Goal: Transaction & Acquisition: Purchase product/service

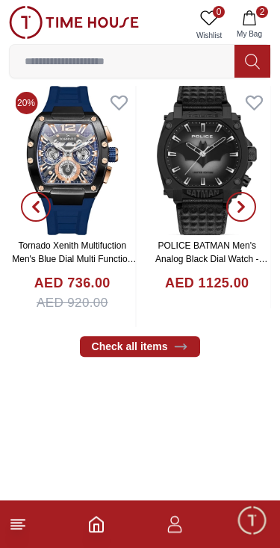
scroll to position [322, 0]
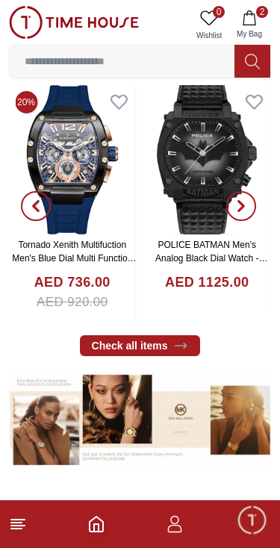
click at [232, 50] on input at bounding box center [122, 61] width 225 height 30
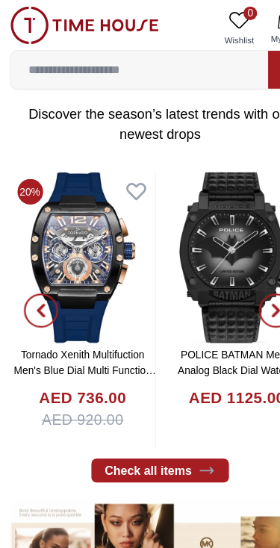
scroll to position [257, 0]
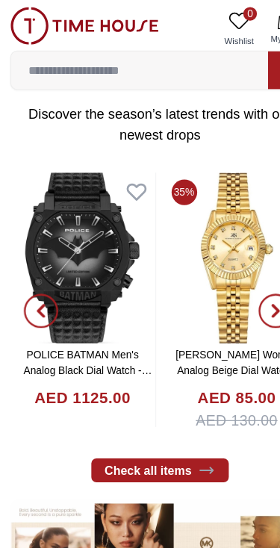
click at [216, 18] on icon at bounding box center [209, 17] width 17 height 14
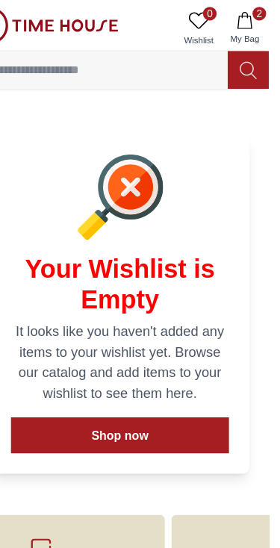
click at [256, 12] on span "2" at bounding box center [262, 12] width 12 height 12
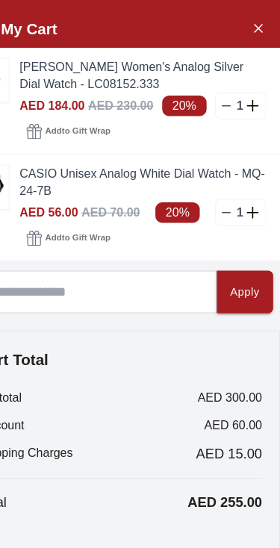
click at [254, 22] on icon "Close Account" at bounding box center [260, 24] width 12 height 19
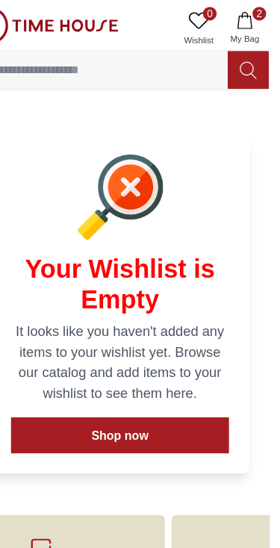
click at [242, 17] on icon "button" at bounding box center [249, 17] width 15 height 15
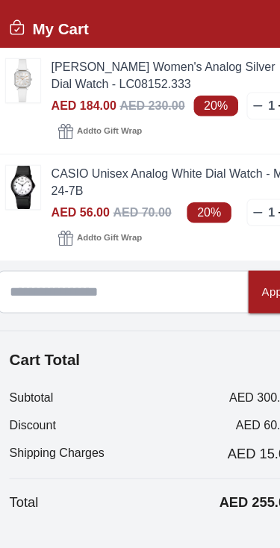
click at [20, 79] on img at bounding box center [28, 70] width 30 height 38
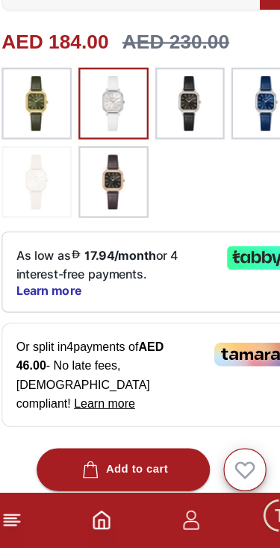
scroll to position [387, 0]
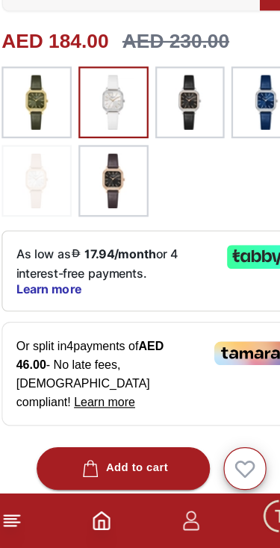
click at [31, 203] on img at bounding box center [39, 227] width 37 height 48
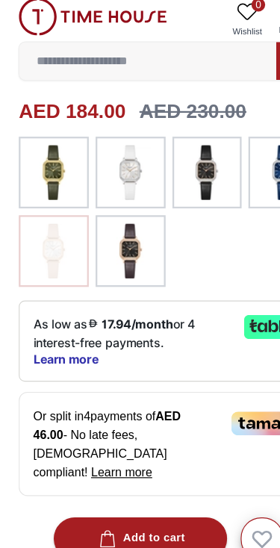
scroll to position [356, 0]
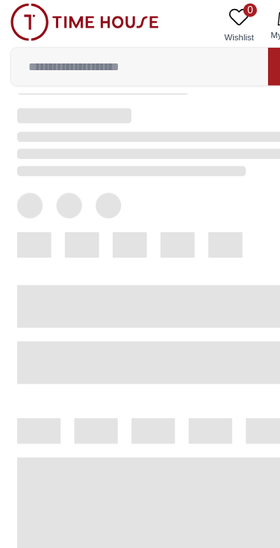
click at [31, 255] on span at bounding box center [140, 270] width 250 height 37
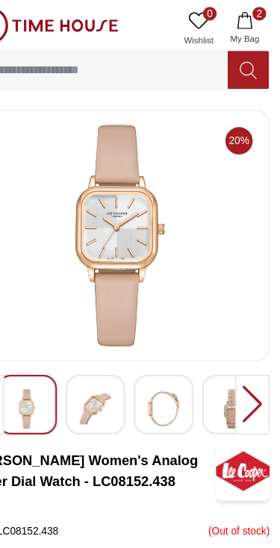
click at [243, 24] on icon "button" at bounding box center [249, 17] width 13 height 15
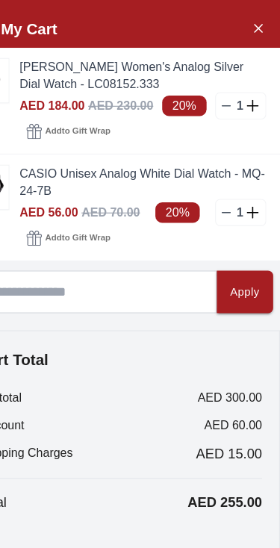
click at [89, 79] on link "[PERSON_NAME] Women's Analog Silver Dial Watch - LC08152.333" at bounding box center [160, 66] width 216 height 30
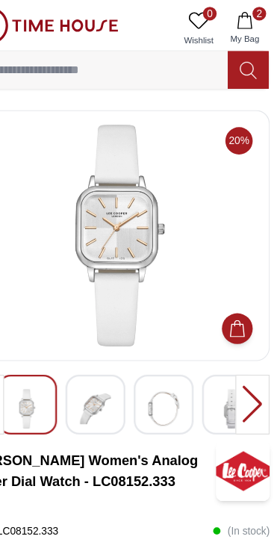
click at [242, 24] on icon "button" at bounding box center [249, 17] width 15 height 15
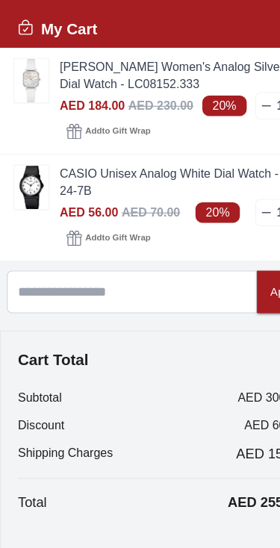
click at [29, 145] on img at bounding box center [28, 164] width 30 height 38
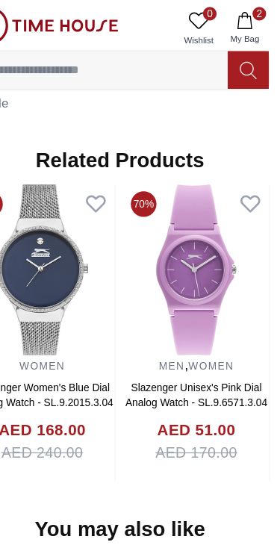
scroll to position [1115, 0]
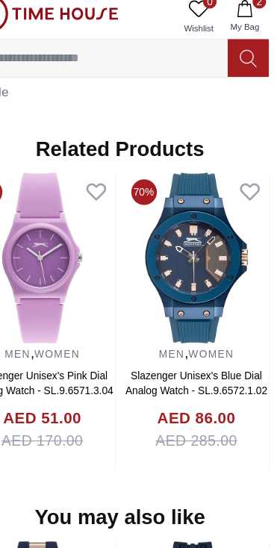
click at [144, 269] on img at bounding box center [207, 235] width 127 height 149
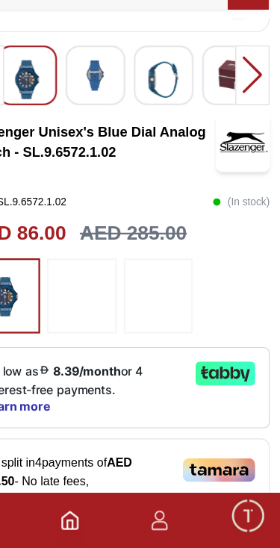
scroll to position [219, 0]
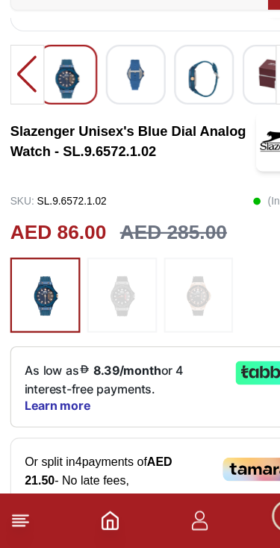
click at [96, 302] on img at bounding box center [106, 327] width 37 height 51
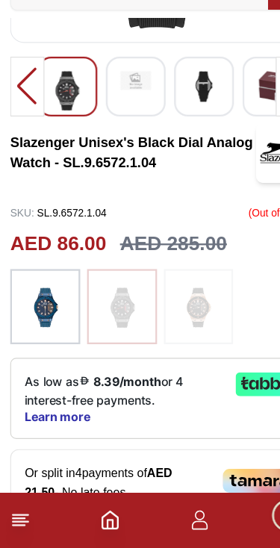
scroll to position [210, 0]
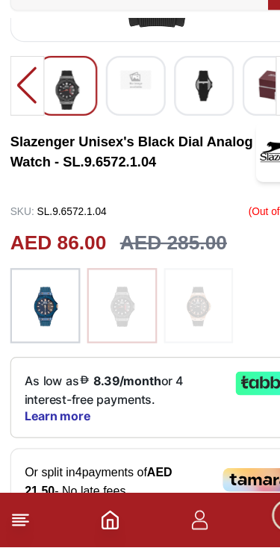
click at [168, 311] on img at bounding box center [172, 336] width 37 height 51
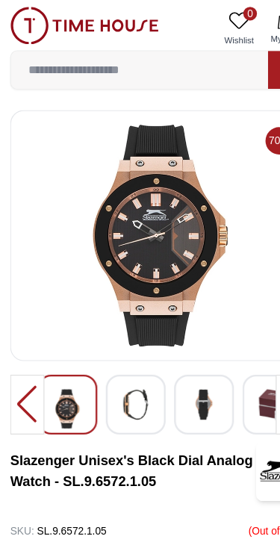
click at [19, 354] on div at bounding box center [24, 354] width 30 height 52
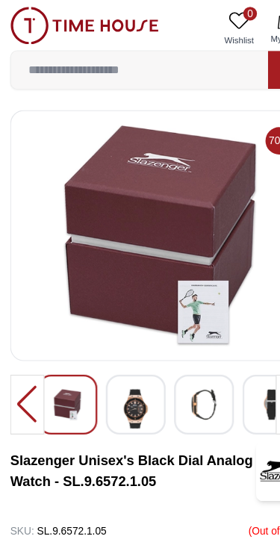
click at [27, 25] on img at bounding box center [74, 22] width 130 height 33
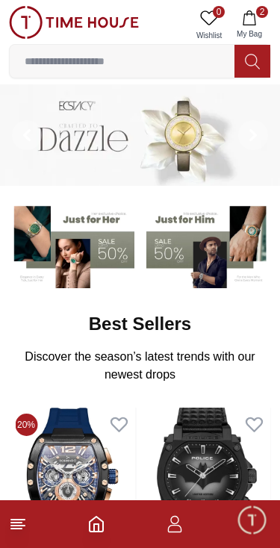
click at [81, 522] on footer "2" at bounding box center [140, 524] width 280 height 48
click at [104, 528] on icon "Home" at bounding box center [96, 524] width 18 height 18
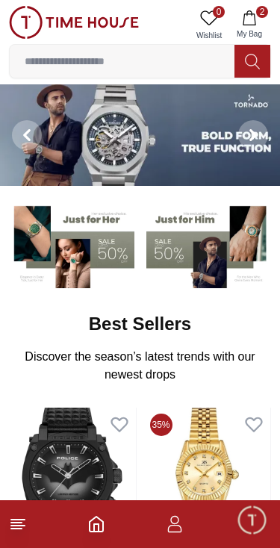
click at [100, 530] on icon "Home" at bounding box center [96, 524] width 18 height 18
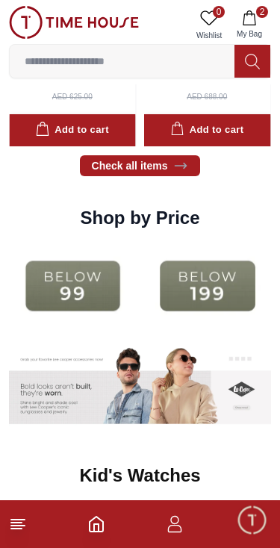
scroll to position [1628, 0]
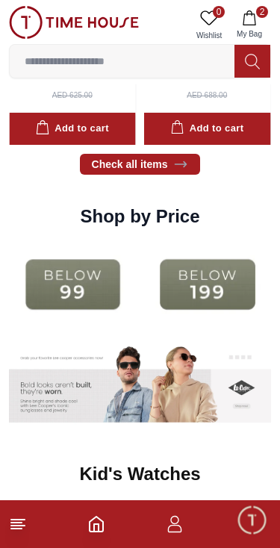
click at [84, 287] on img at bounding box center [73, 284] width 128 height 82
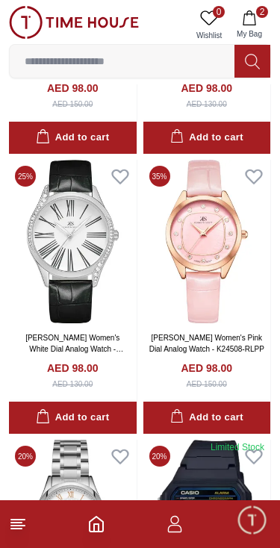
scroll to position [1695, 0]
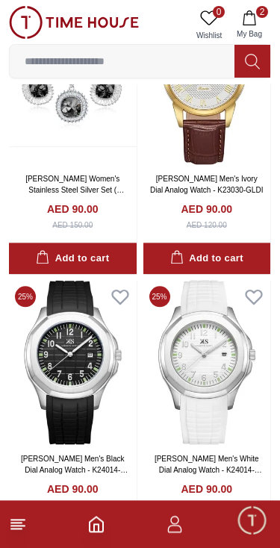
scroll to position [6058, 0]
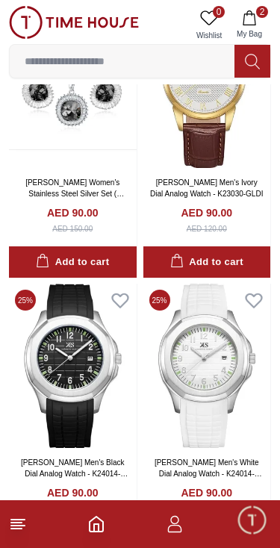
click at [162, 380] on img at bounding box center [207, 365] width 128 height 163
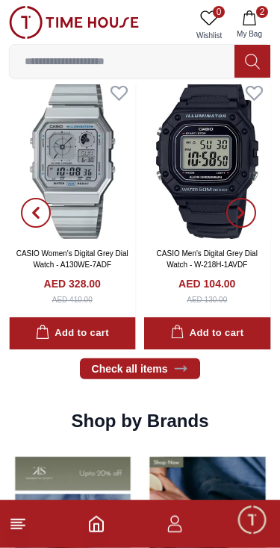
scroll to position [787, 0]
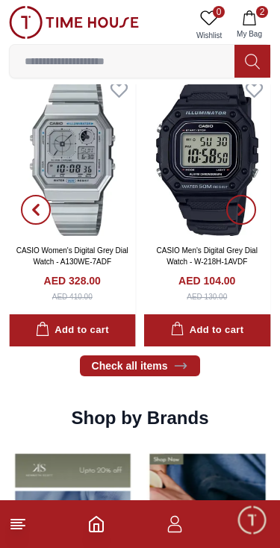
click at [263, 13] on span "2" at bounding box center [262, 12] width 12 height 12
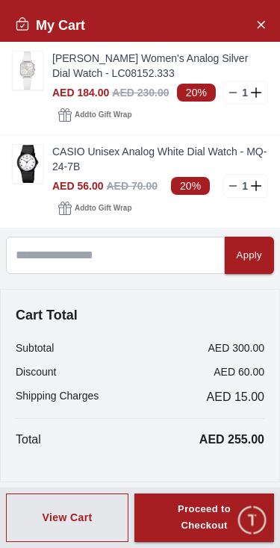
click at [96, 510] on button "View Cart" at bounding box center [67, 517] width 122 height 49
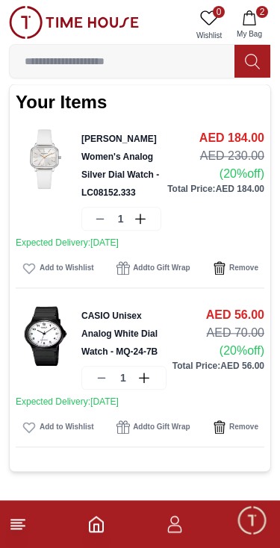
scroll to position [50, 0]
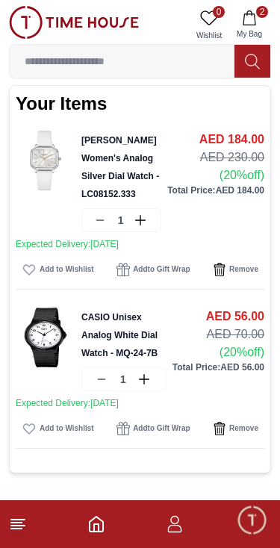
click at [14, 14] on img at bounding box center [74, 22] width 130 height 33
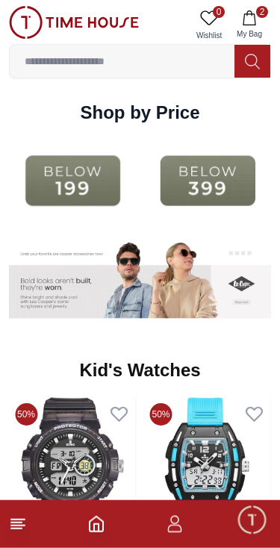
scroll to position [1732, 0]
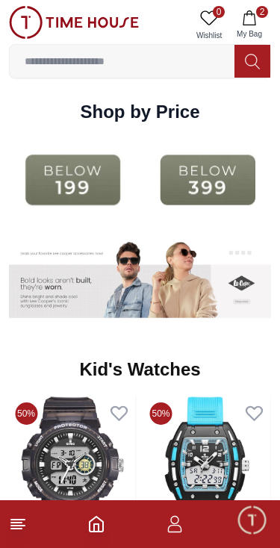
click at [93, 186] on img at bounding box center [73, 180] width 128 height 82
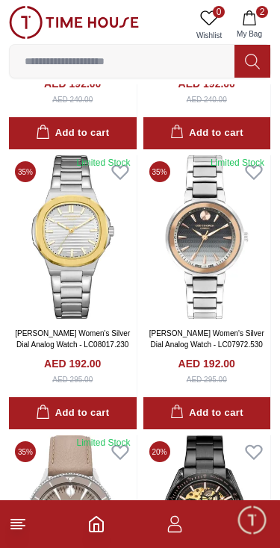
scroll to position [2208, 0]
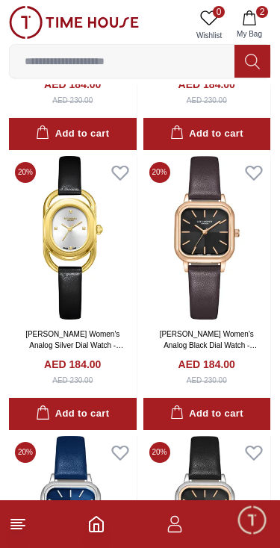
scroll to position [8162, 0]
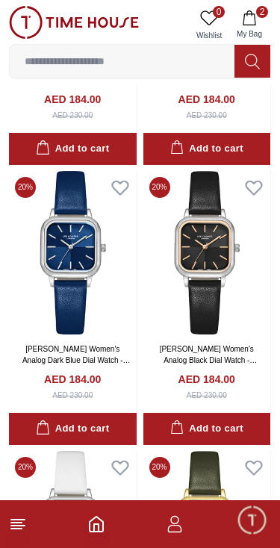
scroll to position [8089, 0]
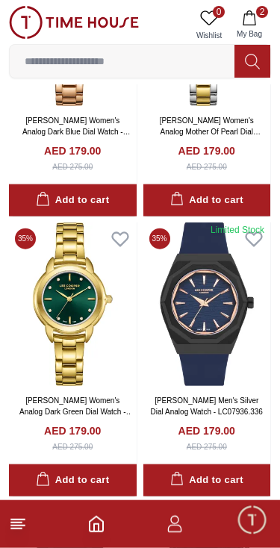
scroll to position [12504, 0]
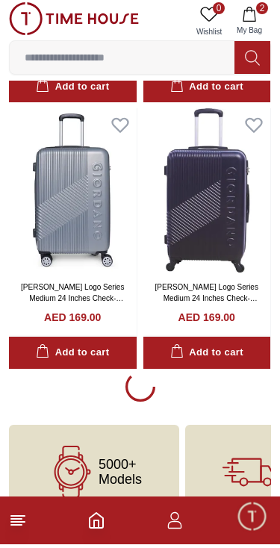
scroll to position [16527, 0]
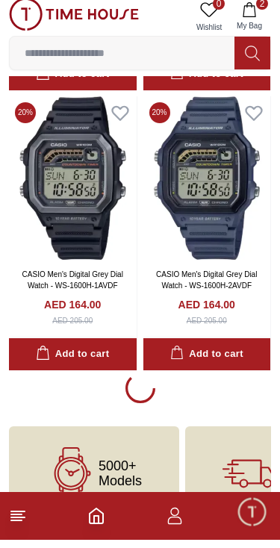
scroll to position [19306, 0]
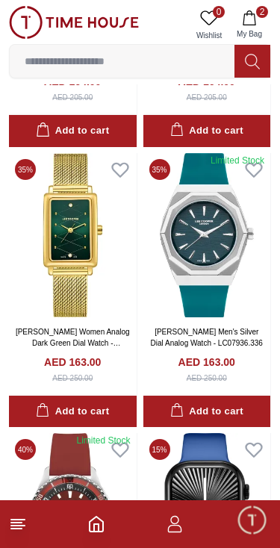
scroll to position [20381, 0]
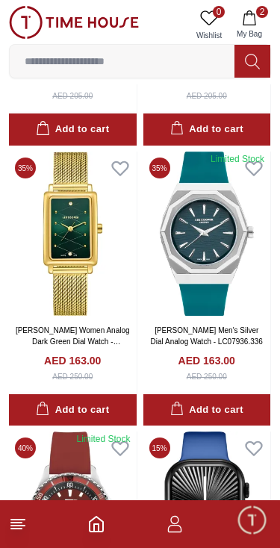
click at [238, 269] on img at bounding box center [207, 232] width 128 height 163
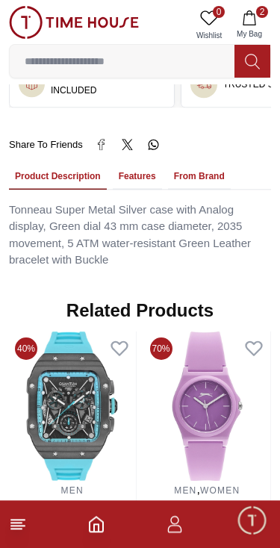
scroll to position [1090, 0]
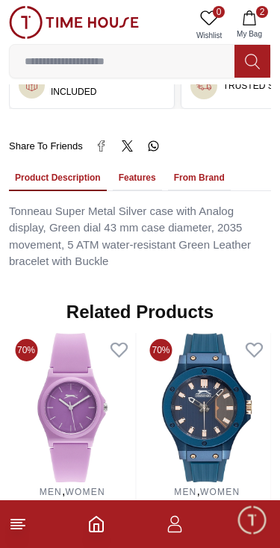
click at [16, 25] on img at bounding box center [74, 22] width 130 height 33
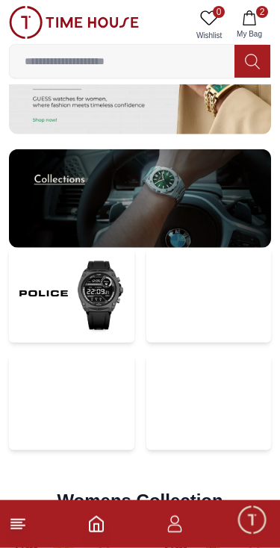
scroll to position [2757, 0]
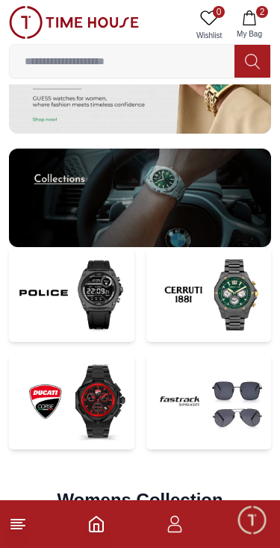
click at [116, 389] on img at bounding box center [71, 402] width 125 height 96
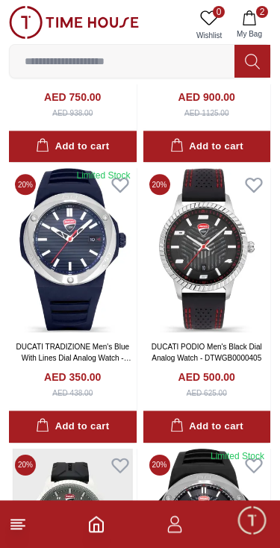
scroll to position [1472, 0]
click at [28, 28] on img at bounding box center [74, 22] width 130 height 33
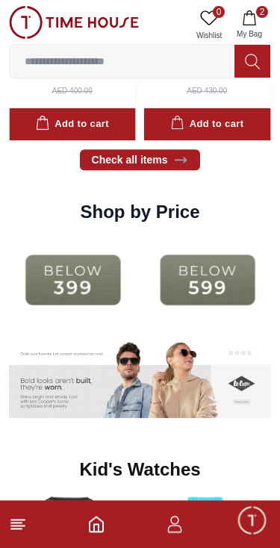
scroll to position [1632, 0]
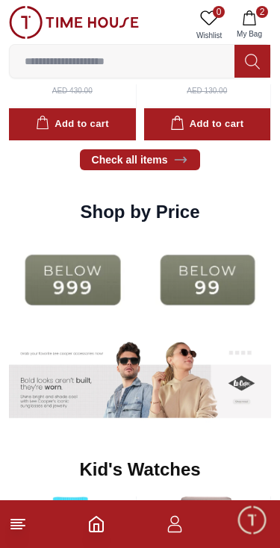
click at [215, 282] on img at bounding box center [208, 280] width 128 height 82
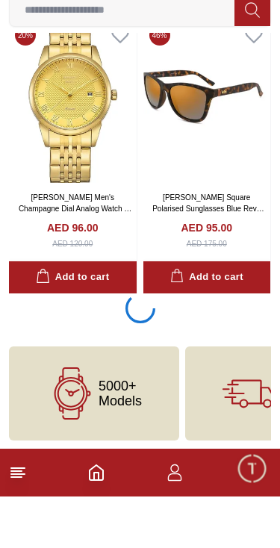
scroll to position [2619, 0]
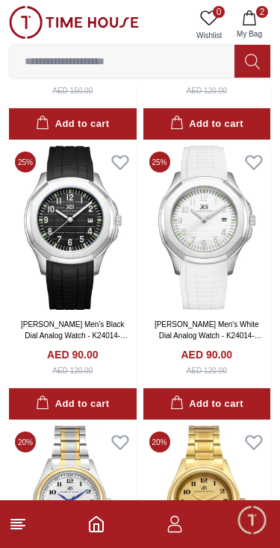
scroll to position [6197, 0]
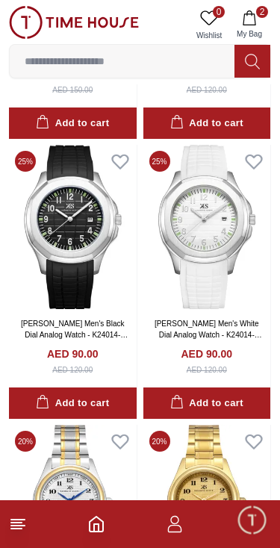
click at [220, 194] on img at bounding box center [207, 226] width 128 height 163
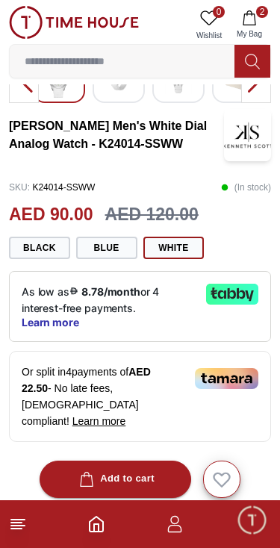
scroll to position [231, 0]
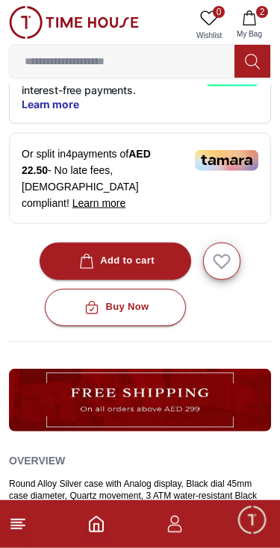
click at [175, 243] on button "Add to cart" at bounding box center [115, 261] width 151 height 37
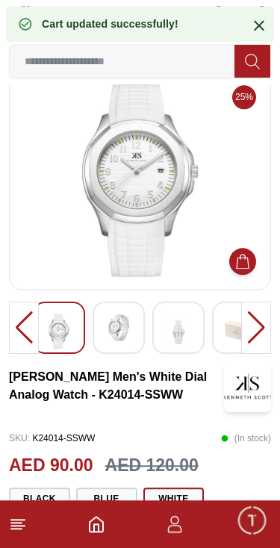
scroll to position [4, 0]
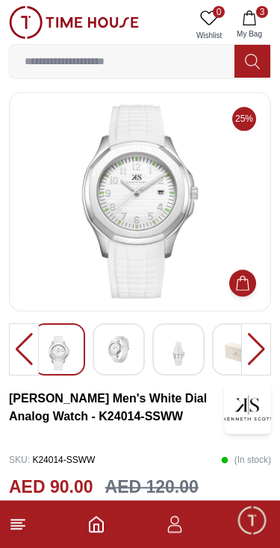
click at [195, 250] on img at bounding box center [140, 201] width 237 height 194
click at [119, 344] on img at bounding box center [118, 349] width 27 height 27
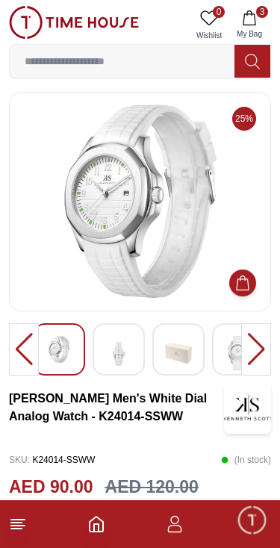
click at [184, 357] on img at bounding box center [178, 353] width 27 height 34
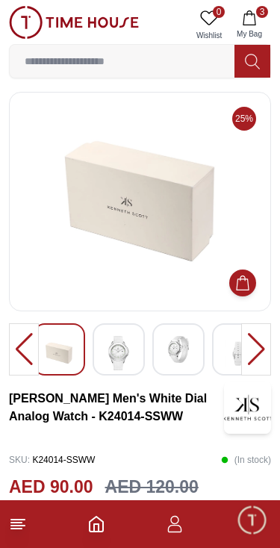
click at [217, 362] on div at bounding box center [238, 349] width 52 height 52
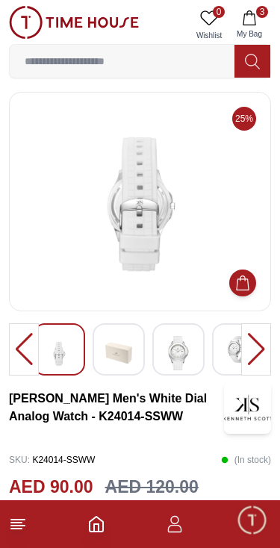
click at [227, 355] on img at bounding box center [238, 349] width 27 height 27
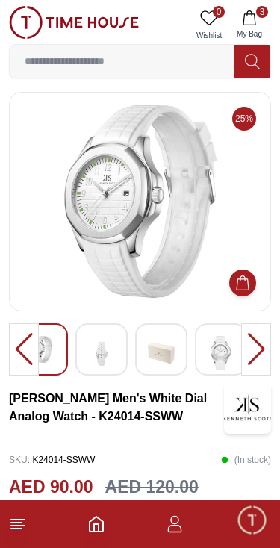
click at [228, 352] on img at bounding box center [220, 353] width 27 height 34
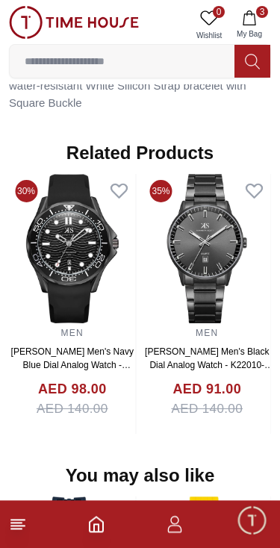
scroll to position [1134, 0]
click at [13, 20] on img at bounding box center [74, 22] width 130 height 33
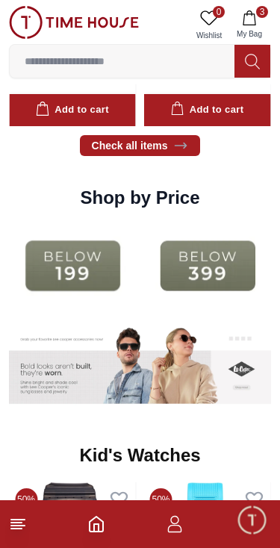
scroll to position [1637, 0]
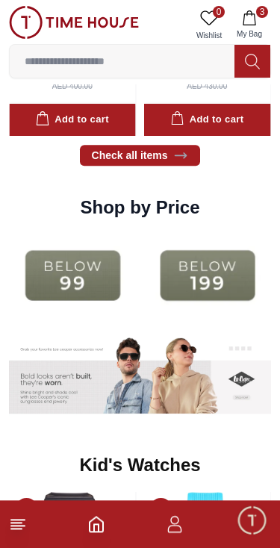
click at [72, 276] on img at bounding box center [73, 275] width 128 height 82
click at [99, 271] on img at bounding box center [73, 275] width 128 height 82
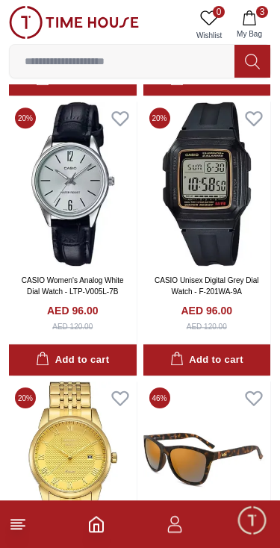
scroll to position [2622, 0]
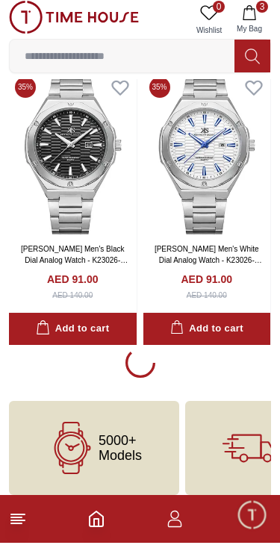
scroll to position [5423, 0]
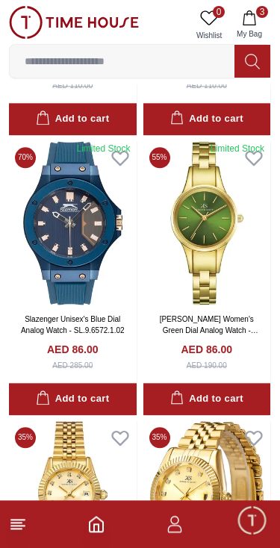
scroll to position [7323, 0]
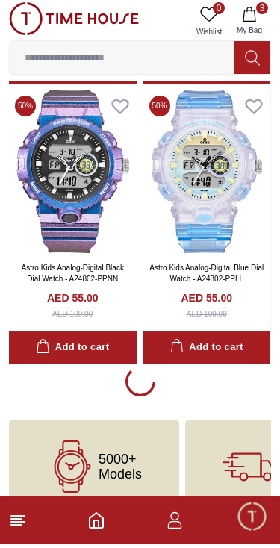
scroll to position [13804, 0]
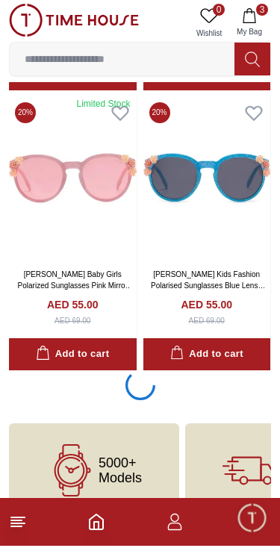
scroll to position [16598, 0]
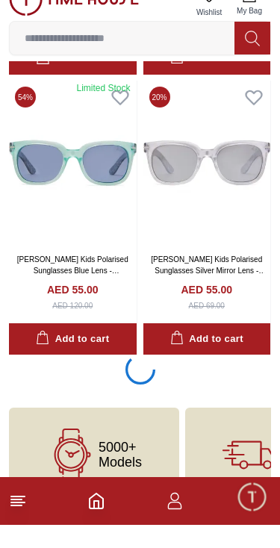
scroll to position [19393, 0]
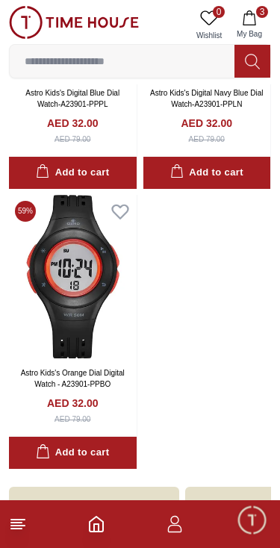
scroll to position [24667, 0]
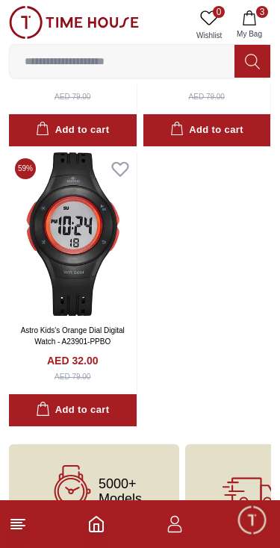
click at [102, 519] on icon "Home" at bounding box center [96, 524] width 18 height 18
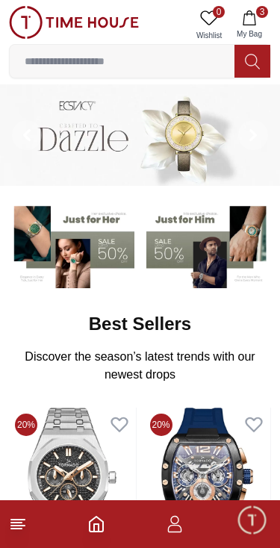
click at [124, 451] on img at bounding box center [72, 481] width 127 height 149
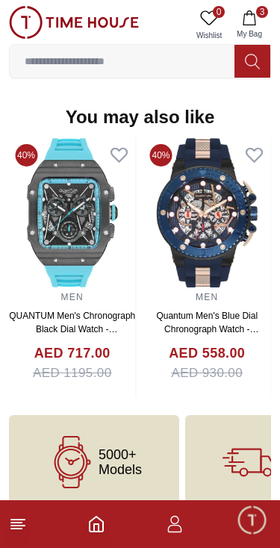
scroll to position [1590, 0]
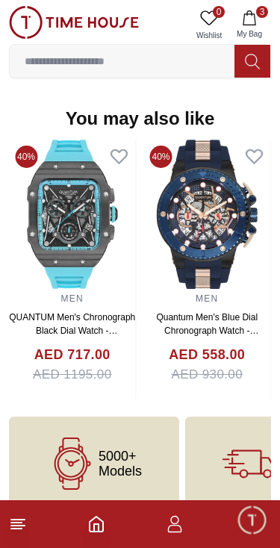
click at [108, 520] on footer "3" at bounding box center [140, 524] width 280 height 48
click at [103, 528] on icon "Home" at bounding box center [96, 523] width 13 height 15
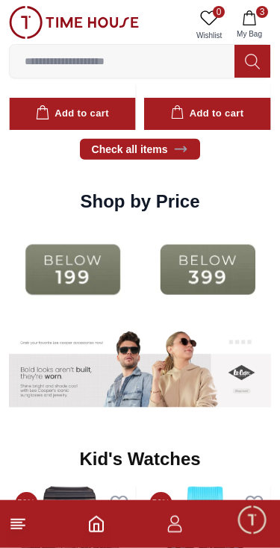
click at [87, 294] on img at bounding box center [73, 269] width 128 height 82
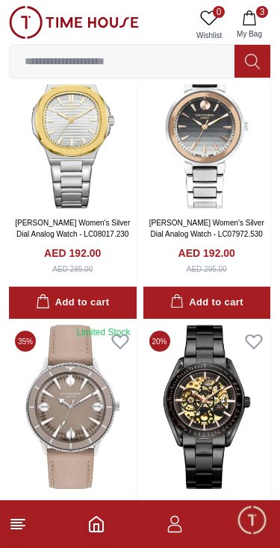
scroll to position [2574, 0]
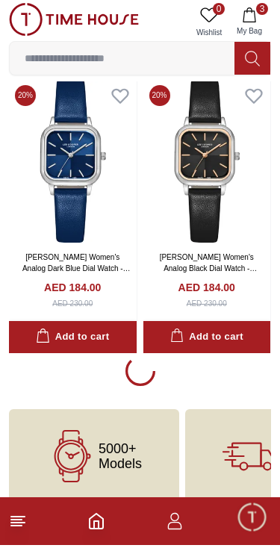
scroll to position [8159, 0]
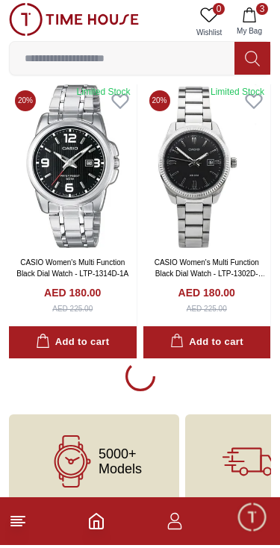
scroll to position [10953, 0]
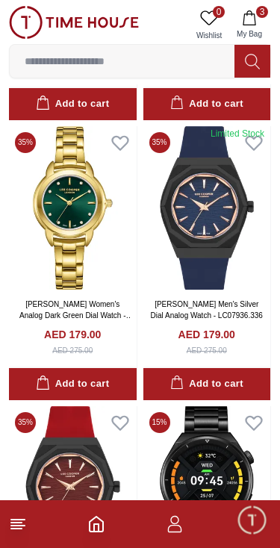
scroll to position [12586, 0]
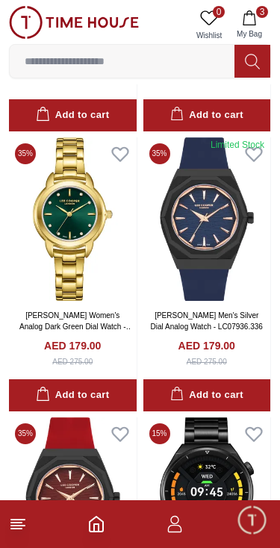
click at [243, 246] on img at bounding box center [207, 218] width 128 height 163
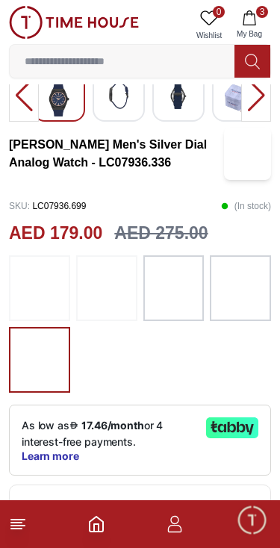
scroll to position [257, 0]
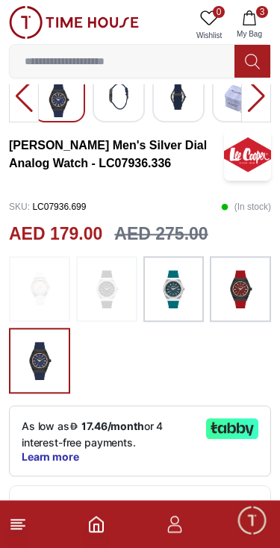
click at [101, 311] on img at bounding box center [106, 288] width 37 height 51
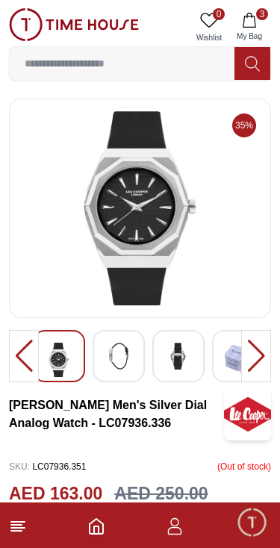
scroll to position [146, 0]
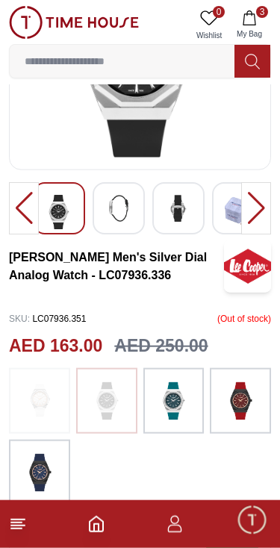
click at [54, 395] on img at bounding box center [39, 400] width 37 height 51
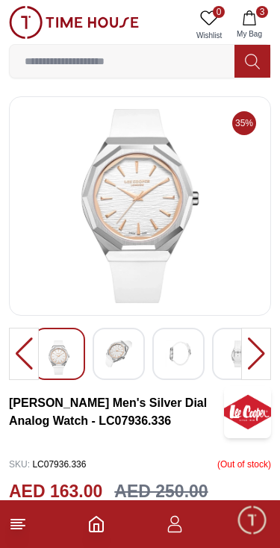
click at [121, 355] on img at bounding box center [118, 353] width 27 height 27
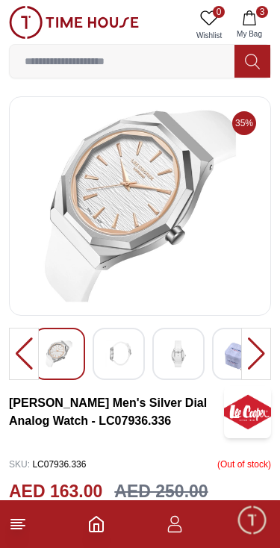
click at [200, 336] on div at bounding box center [178, 354] width 52 height 52
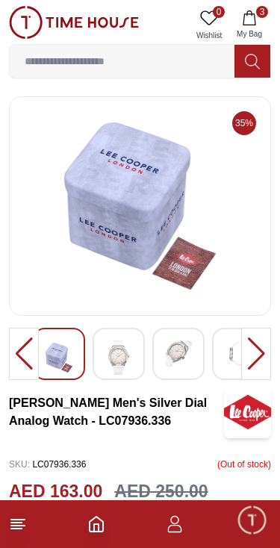
click at [65, 358] on img at bounding box center [59, 357] width 27 height 34
click at [107, 352] on img at bounding box center [118, 357] width 27 height 34
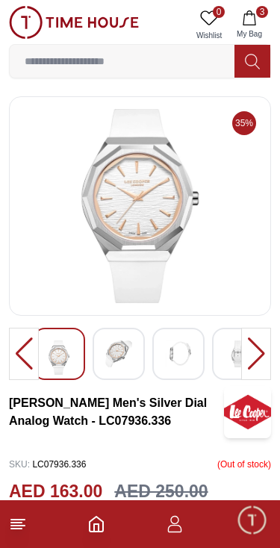
click at [191, 357] on img at bounding box center [178, 353] width 27 height 27
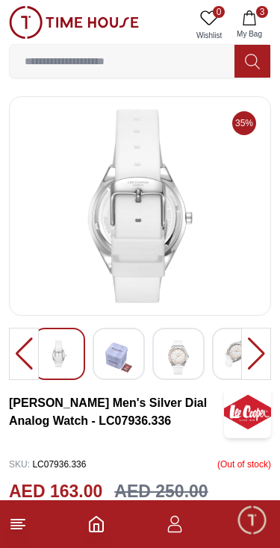
click at [213, 349] on div at bounding box center [238, 354] width 52 height 52
